Goal: Task Accomplishment & Management: Use online tool/utility

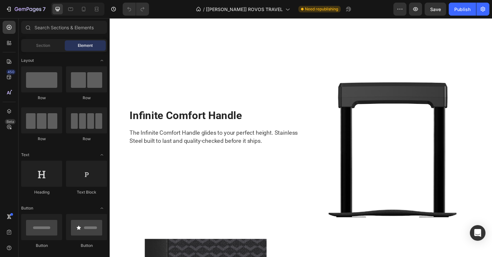
scroll to position [1268, 0]
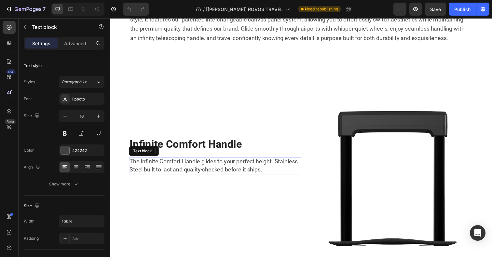
click at [251, 164] on span "The Infinite Comfort Handle glides to your perfect height. Stainless Steel buil…" at bounding box center [216, 168] width 172 height 15
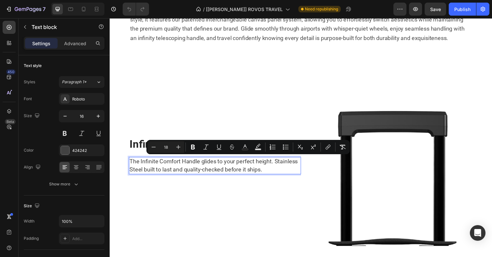
click at [291, 163] on span "The Infinite Comfort Handle glides to your perfect height. Stainless Steel buil…" at bounding box center [216, 168] width 172 height 15
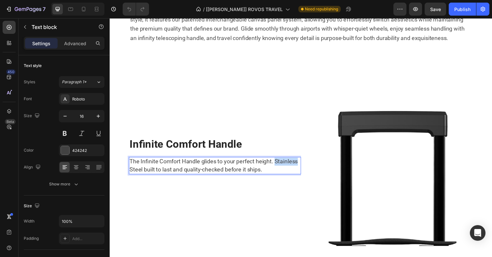
click at [291, 163] on span "The Infinite Comfort Handle glides to your perfect height. Stainless Steel buil…" at bounding box center [216, 168] width 172 height 15
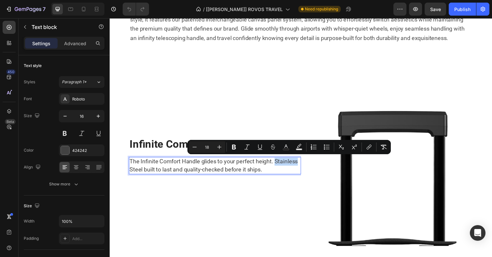
click at [287, 166] on span "The Infinite Comfort Handle glides to your perfect height. Stainless Steel buil…" at bounding box center [216, 168] width 172 height 15
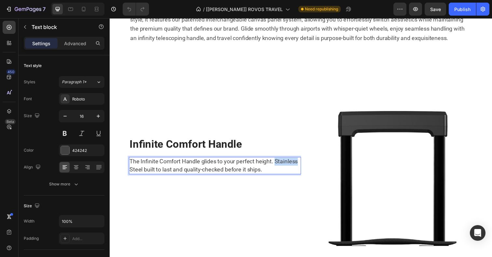
click at [287, 166] on span "The Infinite Comfort Handle glides to your perfect height. Stainless Steel buil…" at bounding box center [216, 168] width 172 height 15
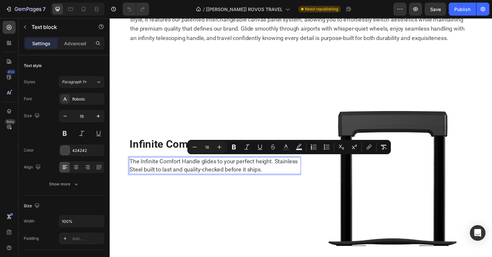
click at [142, 170] on span "The Infinite Comfort Handle glides to your perfect height. Stainless Steel buil…" at bounding box center [216, 168] width 172 height 15
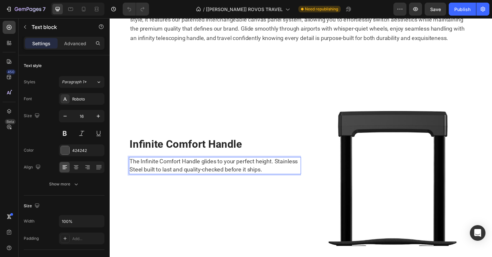
click at [287, 161] on span "The Infinite Comfort Handle glides to your perfect height. Stainless Steel buil…" at bounding box center [216, 168] width 172 height 15
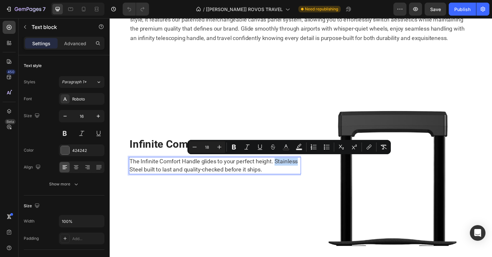
click at [279, 166] on span "The Infinite Comfort Handle glides to your perfect height. Stainless Steel buil…" at bounding box center [216, 168] width 172 height 15
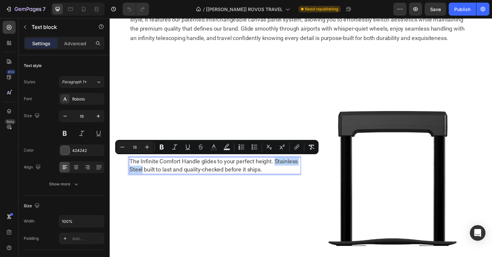
drag, startPoint x: 279, startPoint y: 165, endPoint x: 143, endPoint y: 173, distance: 135.9
click at [143, 173] on span "The Infinite Comfort Handle glides to your perfect height. Stainless Steel buil…" at bounding box center [216, 168] width 172 height 15
copy span "Stainless Steel"
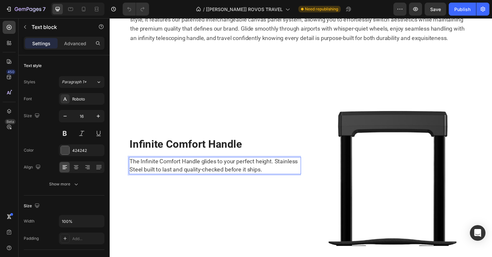
click at [239, 170] on span "The Infinite Comfort Handle glides to your perfect height. Stainless Steel buil…" at bounding box center [216, 168] width 172 height 15
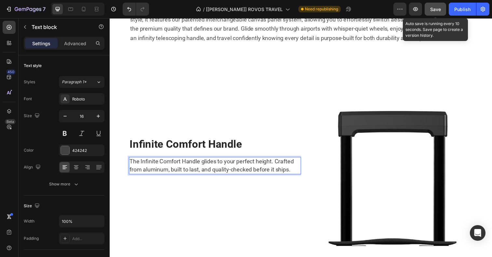
click at [436, 11] on span "Save" at bounding box center [435, 10] width 11 height 6
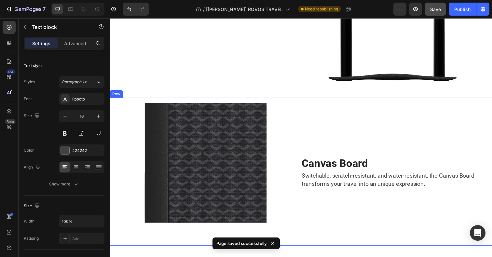
scroll to position [1448, 0]
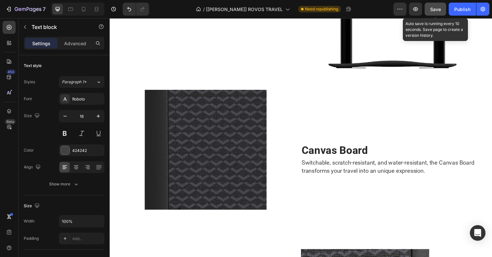
click at [434, 11] on span "Save" at bounding box center [435, 10] width 11 height 6
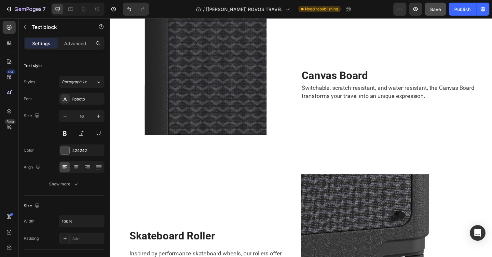
scroll to position [1527, 0]
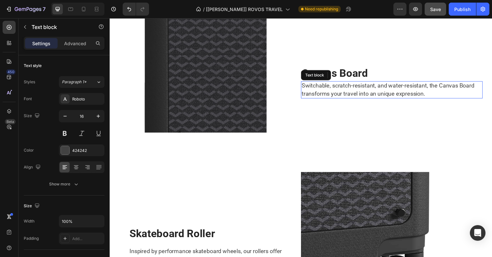
click at [375, 87] on span "Switchable, scratch-resistant, and water-resistant, the Canvas Board transforms…" at bounding box center [394, 91] width 176 height 15
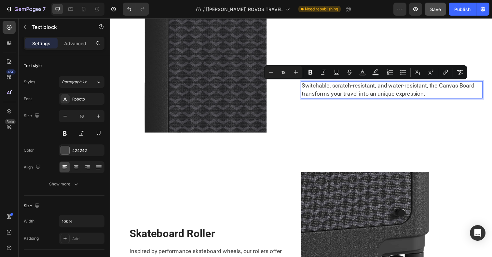
click at [403, 89] on span "Switchable, scratch-resistant, and water-resistant, the Canvas Board transforms…" at bounding box center [394, 91] width 176 height 15
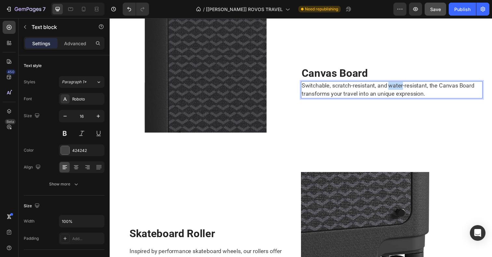
click at [403, 89] on span "Switchable, scratch-resistant, and water-resistant, the Canvas Board transforms…" at bounding box center [394, 91] width 176 height 15
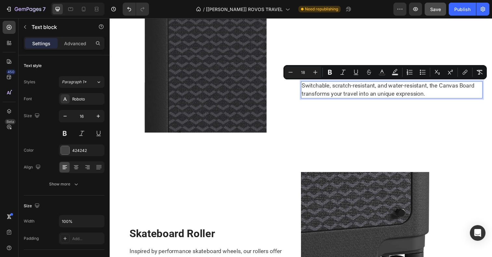
click at [437, 93] on p "Switchable, scratch-resistant, and water-resistant, the Canvas Board transforms…" at bounding box center [398, 91] width 184 height 16
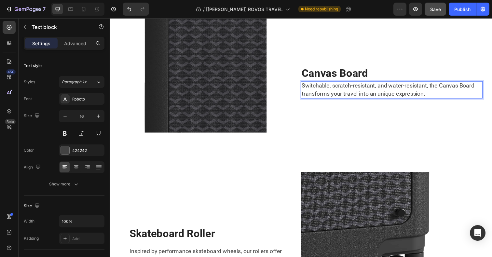
click at [437, 93] on p "Switchable, scratch-resistant, and water-resistant, the Canvas Board transforms…" at bounding box center [398, 91] width 184 height 16
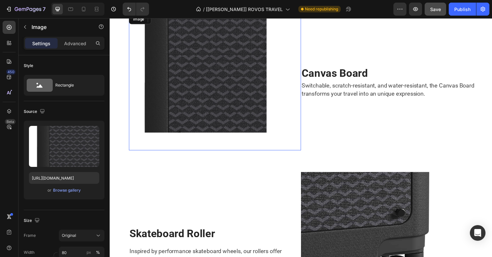
click at [234, 102] on img at bounding box center [199, 83] width 141 height 141
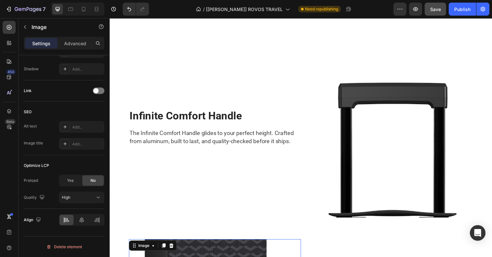
scroll to position [1306, 0]
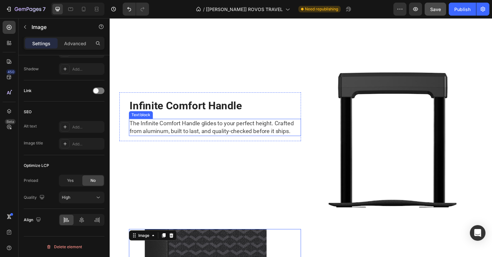
click at [243, 135] on span "The Infinite Comfort Handle glides to your perfect height. Crafted from aluminu…" at bounding box center [214, 129] width 168 height 15
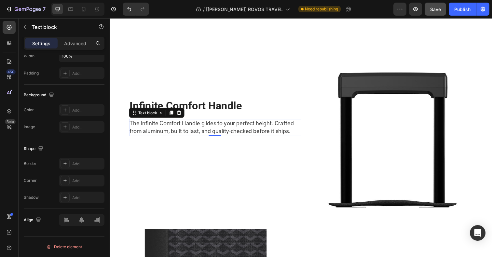
scroll to position [0, 0]
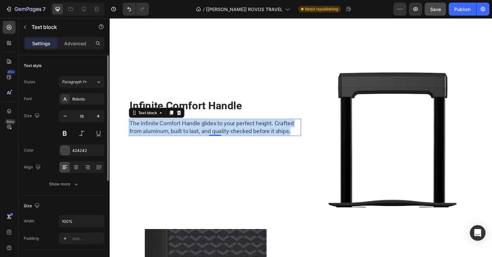
click at [243, 135] on span "The Infinite Comfort Handle glides to your perfect height. Crafted from aluminu…" at bounding box center [214, 129] width 168 height 15
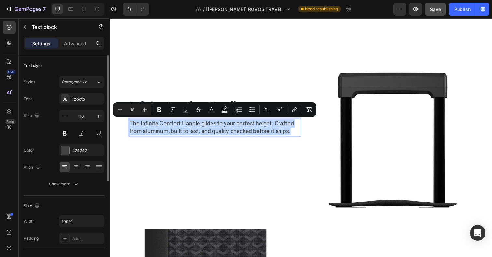
copy span "The Infinite Comfort Handle glides to your perfect height. Crafted from aluminu…"
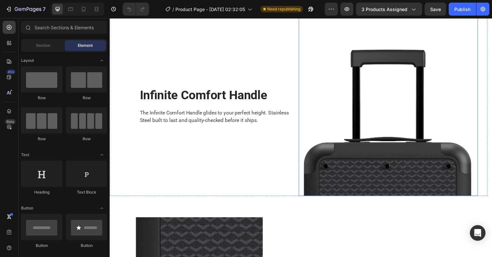
scroll to position [373, 0]
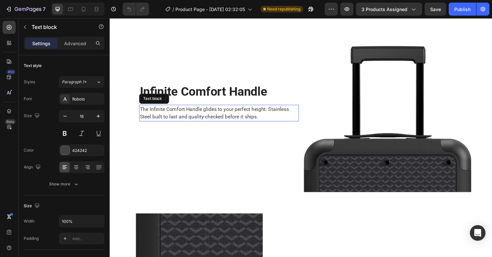
click at [250, 115] on p "The Infinite Comfort Handle glides to your perfect height. Stainless Steel buil…" at bounding box center [221, 115] width 162 height 16
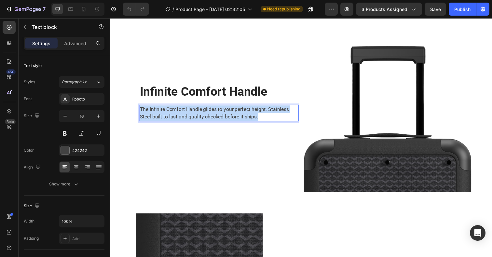
click at [250, 115] on p "The Infinite Comfort Handle glides to your perfect height. Stainless Steel buil…" at bounding box center [221, 115] width 162 height 16
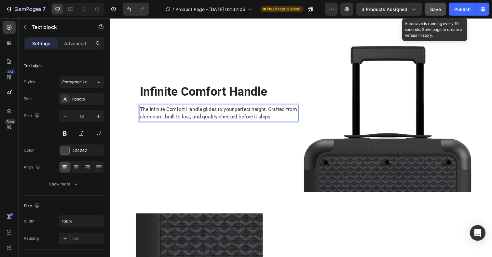
click at [442, 10] on button "Save" at bounding box center [435, 9] width 21 height 13
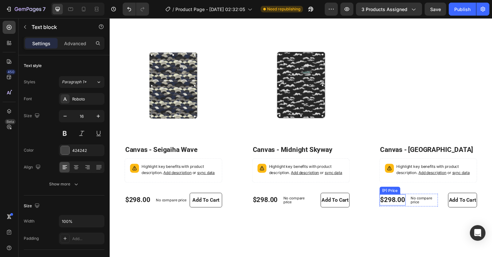
scroll to position [820, 0]
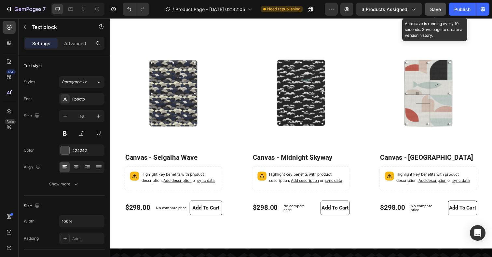
click at [438, 13] on button "Save" at bounding box center [435, 9] width 21 height 13
